Goal: Transaction & Acquisition: Purchase product/service

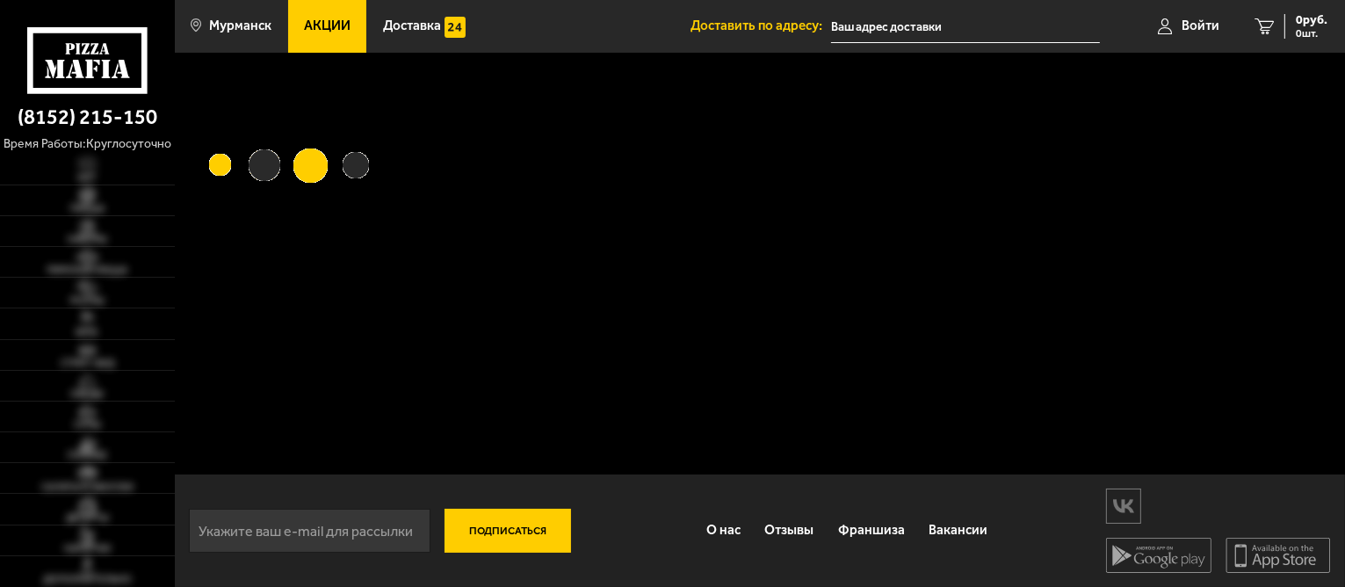
type input "[STREET_ADDRESS]"
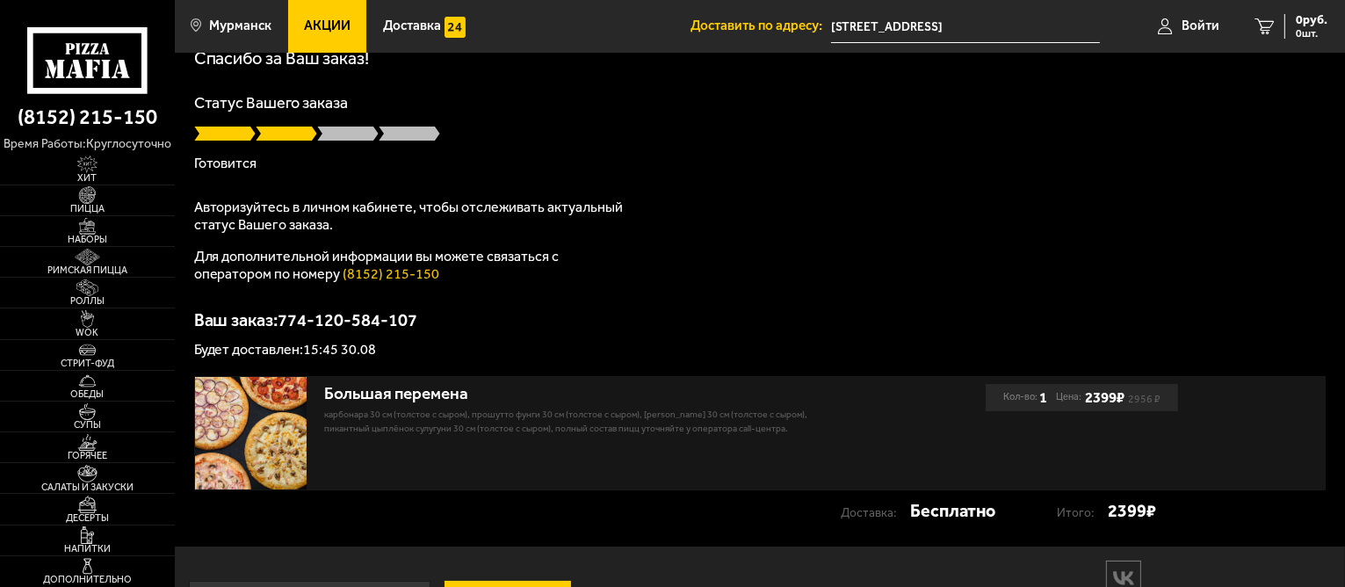
scroll to position [150, 0]
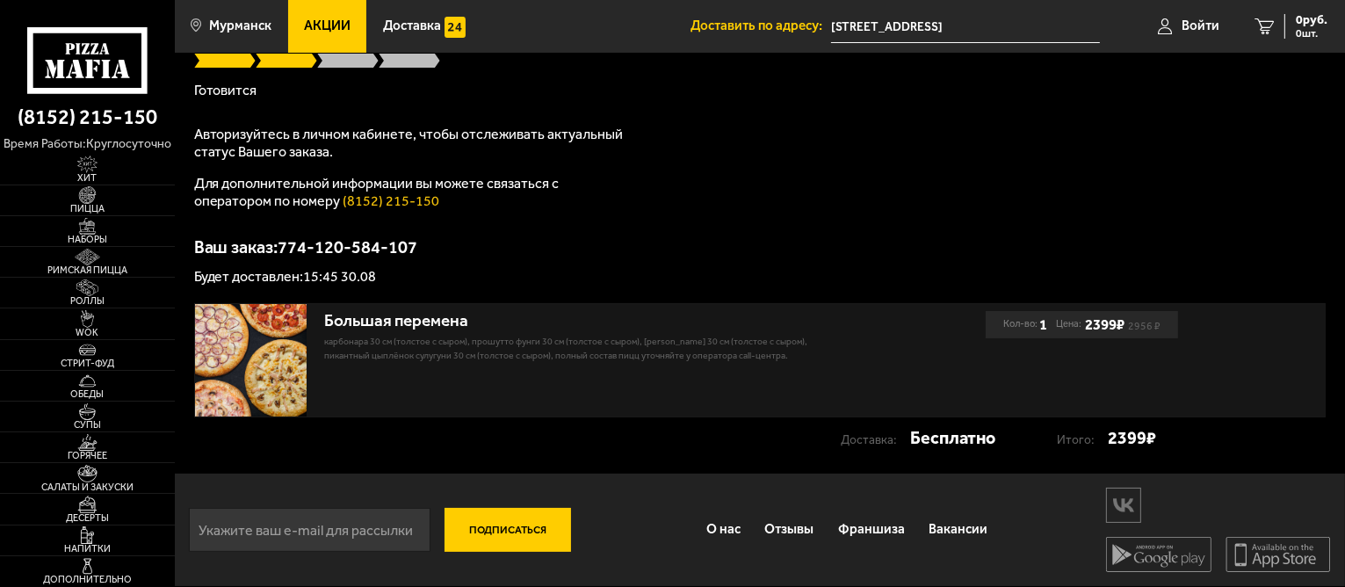
click at [251, 354] on img at bounding box center [251, 360] width 112 height 112
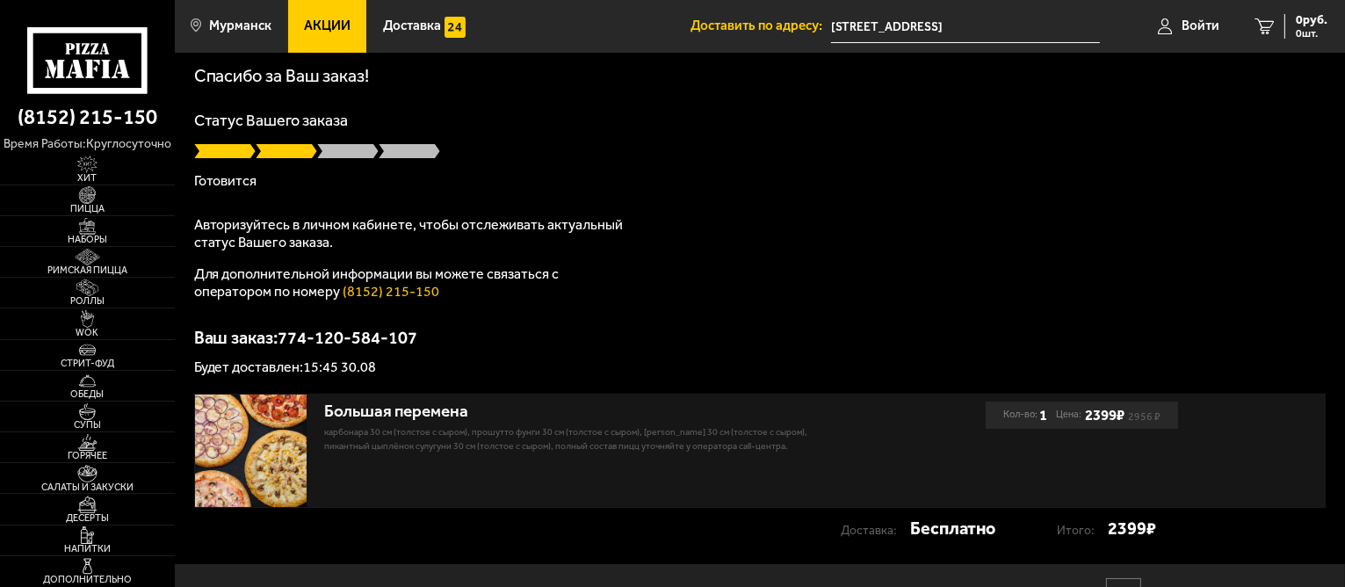
scroll to position [88, 0]
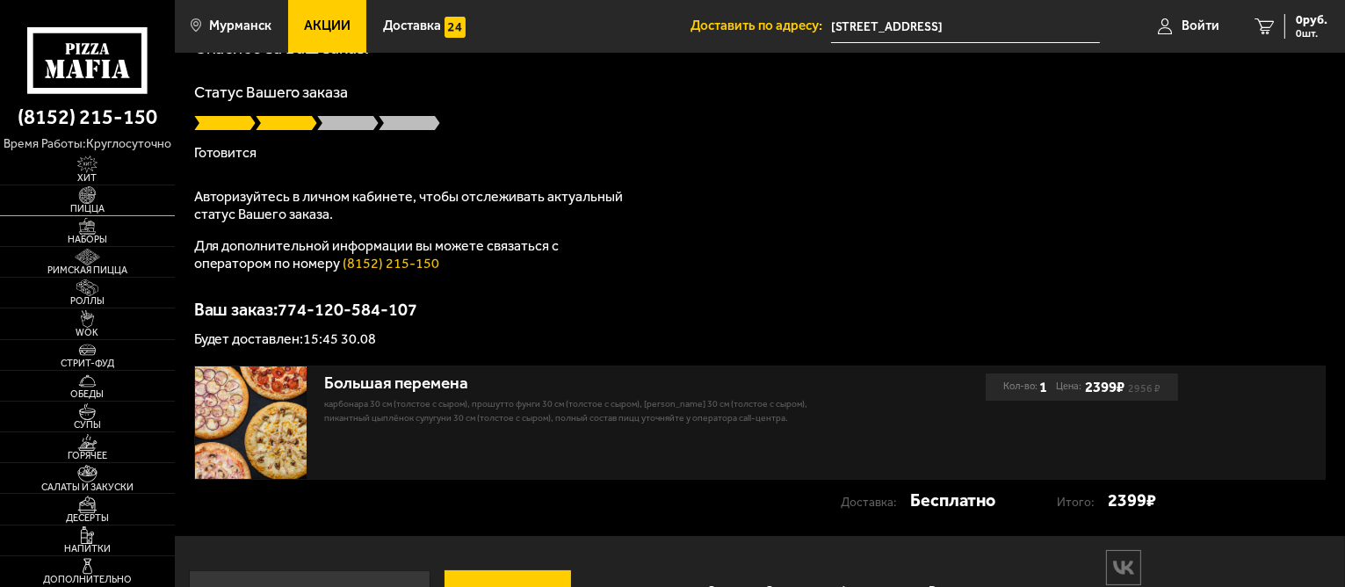
click at [83, 206] on span "Пицца" at bounding box center [87, 209] width 175 height 10
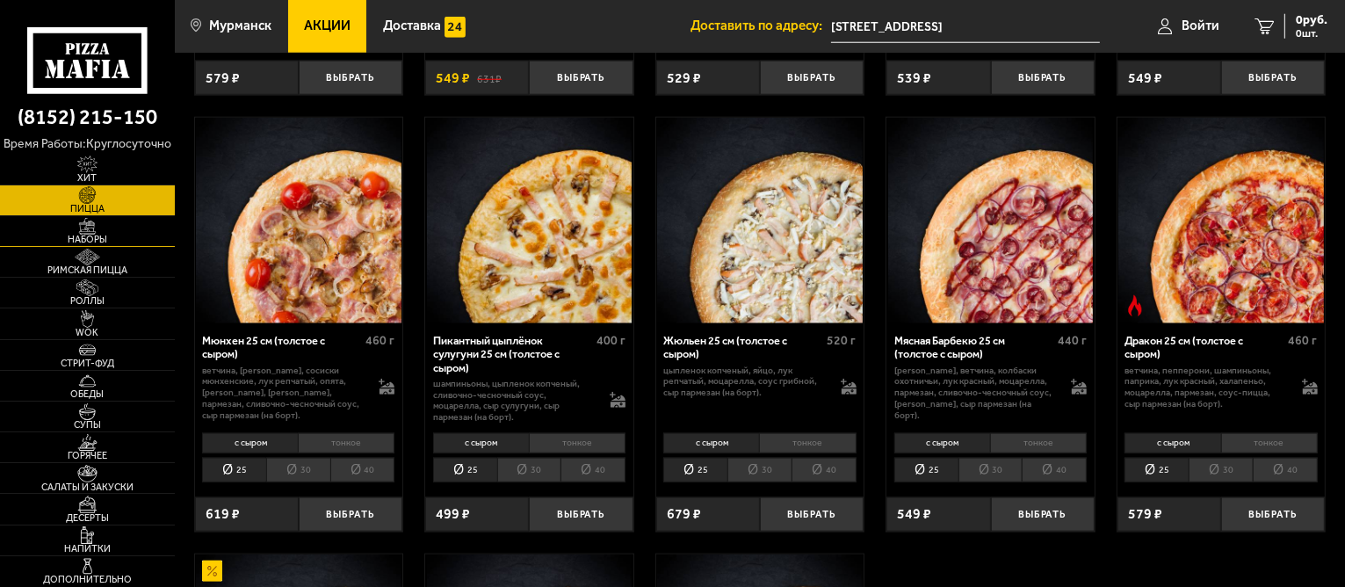
scroll to position [1926, 0]
click at [90, 222] on img at bounding box center [88, 226] width 54 height 17
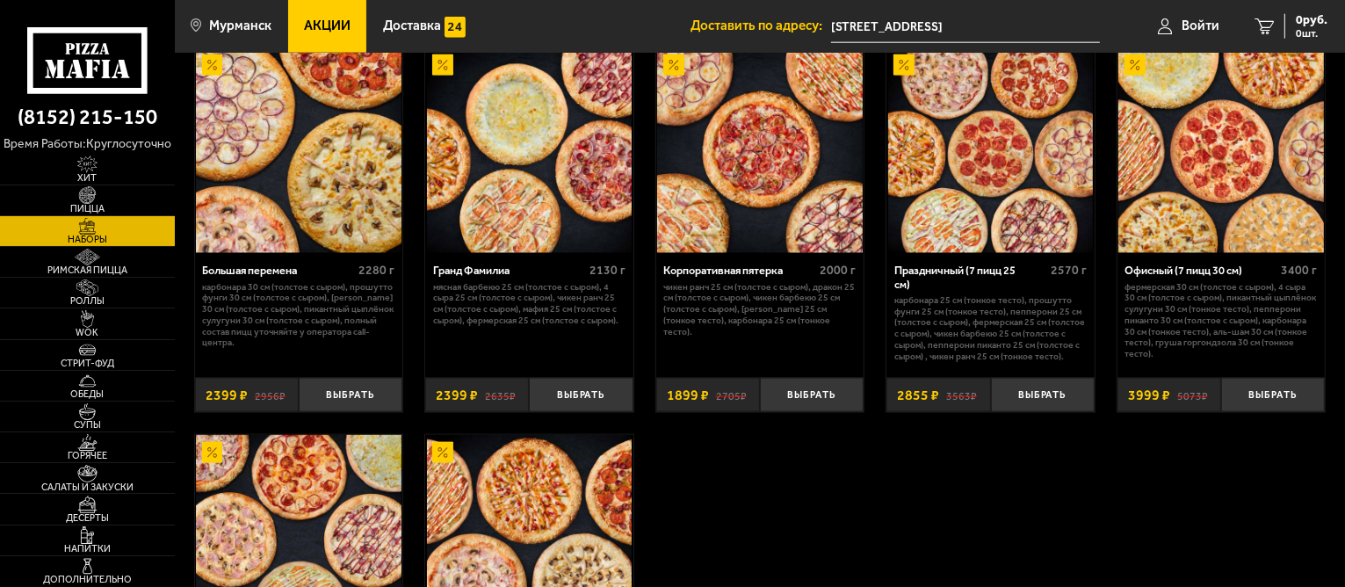
scroll to position [2196, 0]
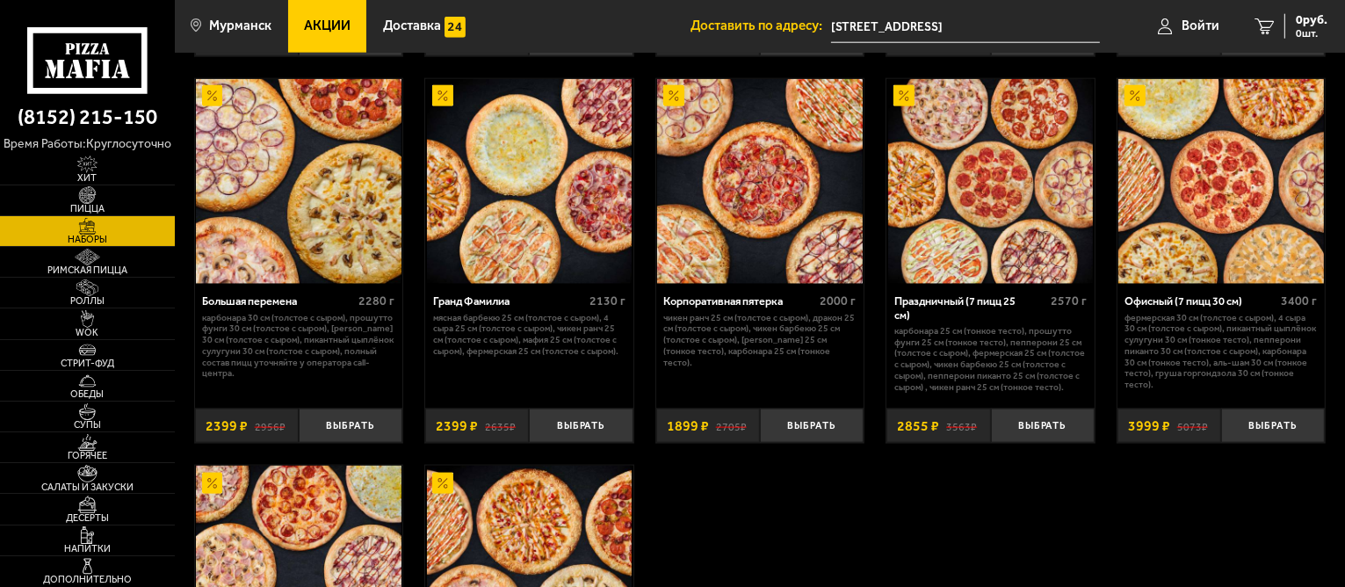
click at [333, 236] on img at bounding box center [299, 182] width 206 height 206
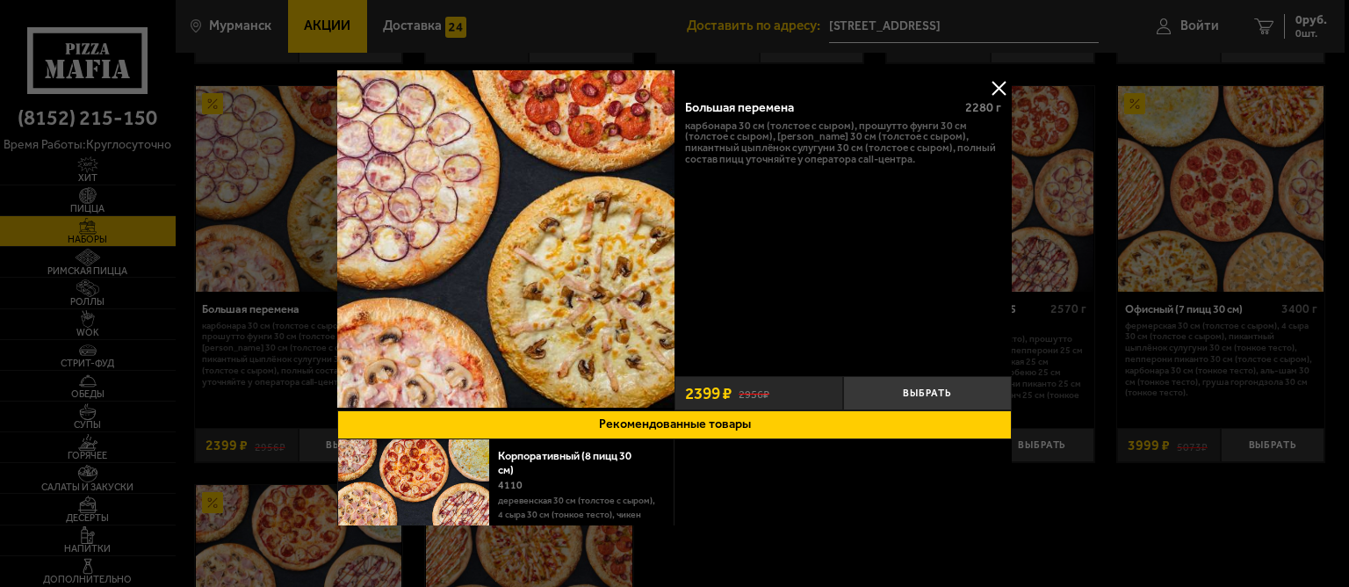
click at [995, 90] on button at bounding box center [999, 88] width 26 height 26
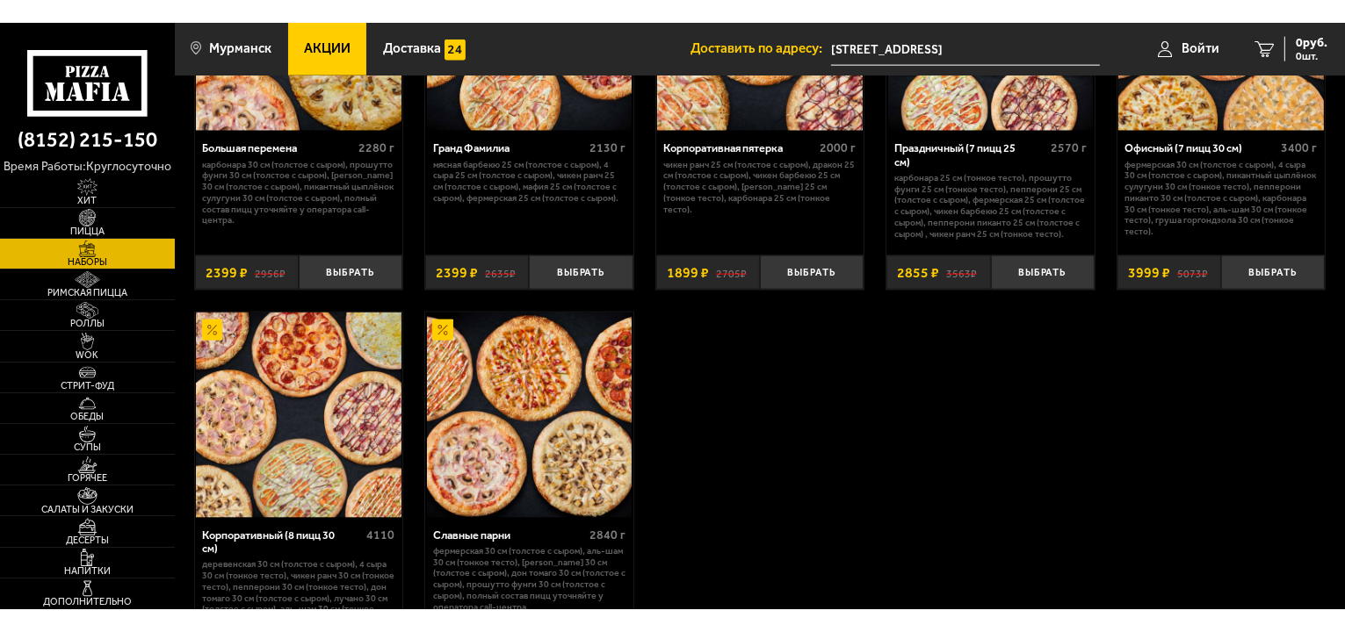
scroll to position [2108, 0]
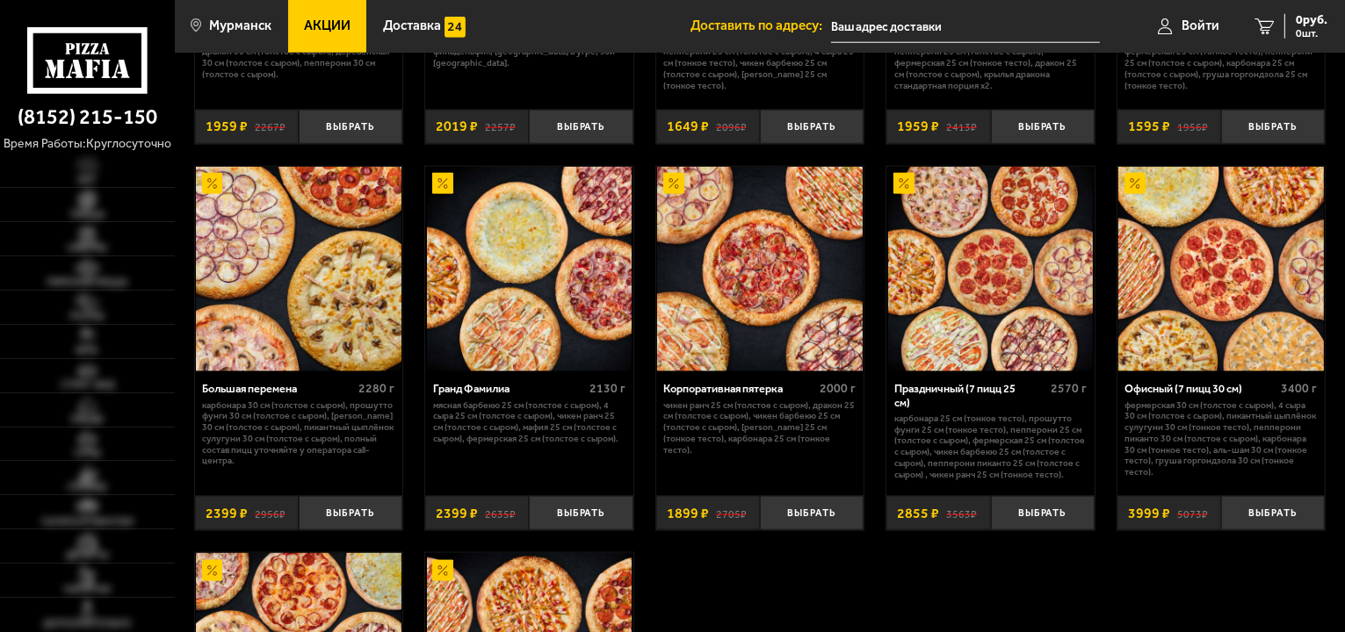
scroll to position [2108, 0]
type input "[STREET_ADDRESS]"
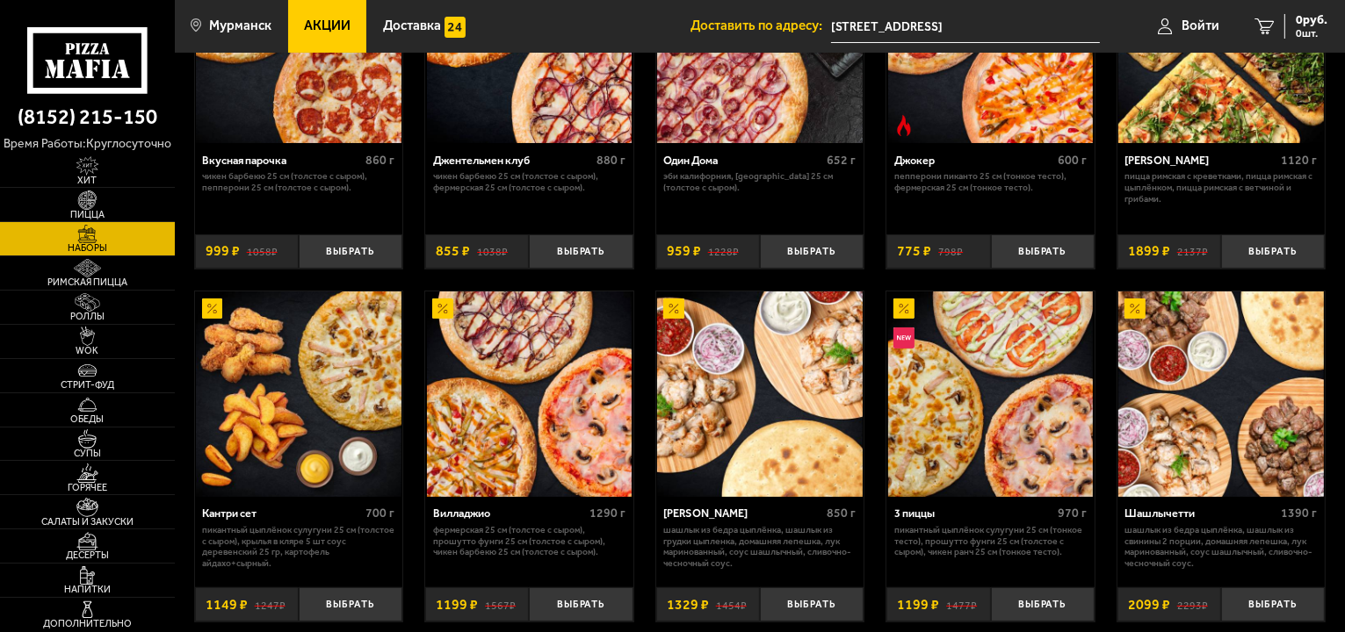
scroll to position [0, 0]
